Goal: Information Seeking & Learning: Learn about a topic

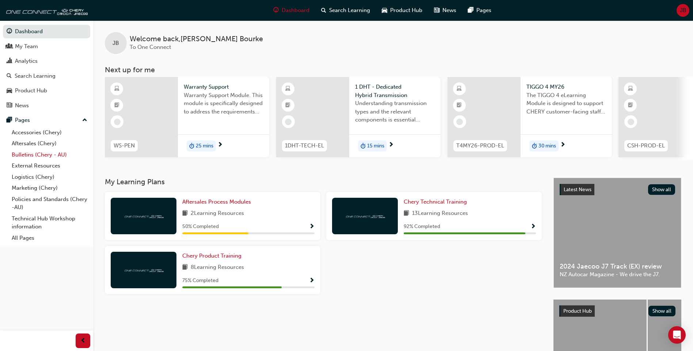
click at [34, 155] on link "Bulletins (Chery - AU)" at bounding box center [49, 154] width 81 height 11
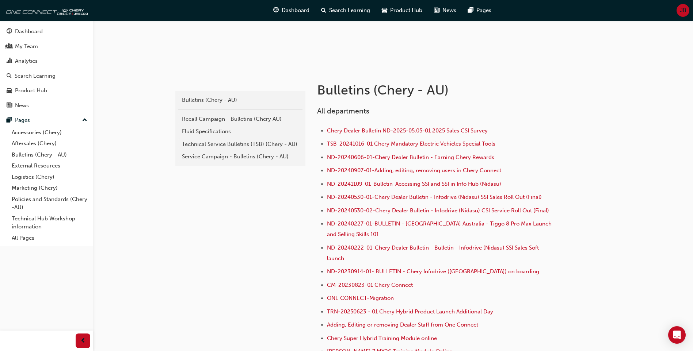
scroll to position [110, 0]
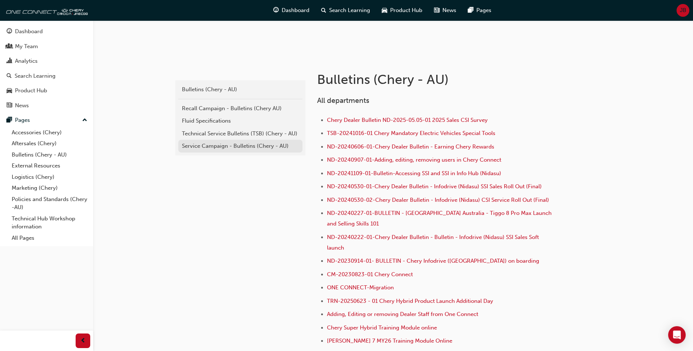
click at [235, 146] on div "Service Campaign - Bulletins (Chery - AU)" at bounding box center [240, 146] width 117 height 8
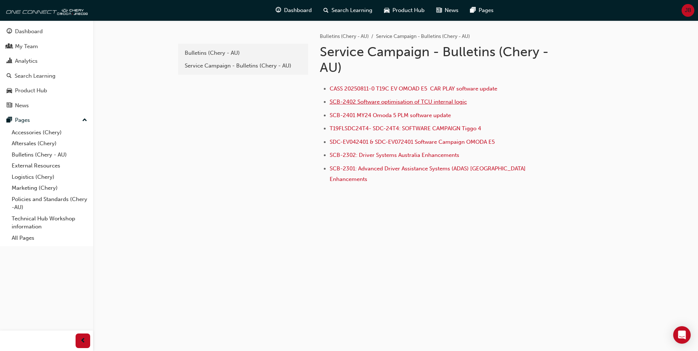
click at [362, 102] on span "SCB-2402 Software optimisation of TCU internal logic" at bounding box center [398, 102] width 137 height 7
